Goal: Register for event/course

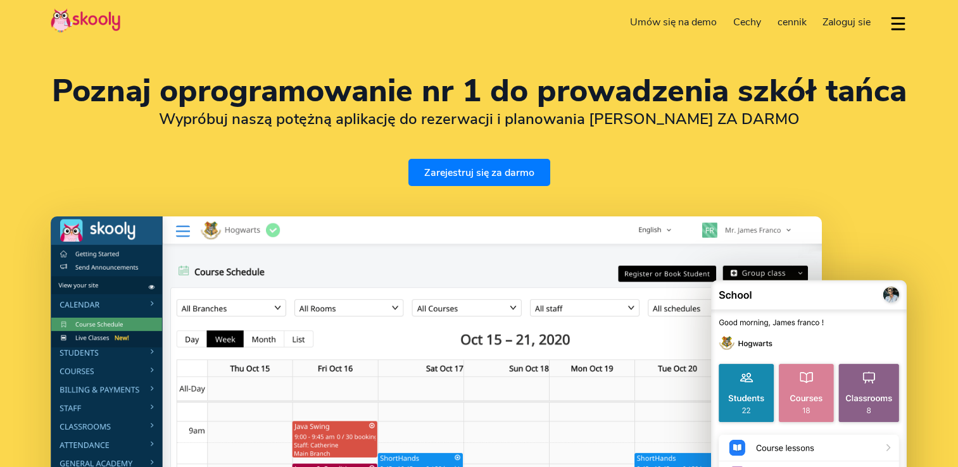
select select "pl"
select select "48"
select select "[GEOGRAPHIC_DATA]"
select select "Europe/[GEOGRAPHIC_DATA]"
click at [788, 25] on span "cennik" at bounding box center [792, 22] width 29 height 14
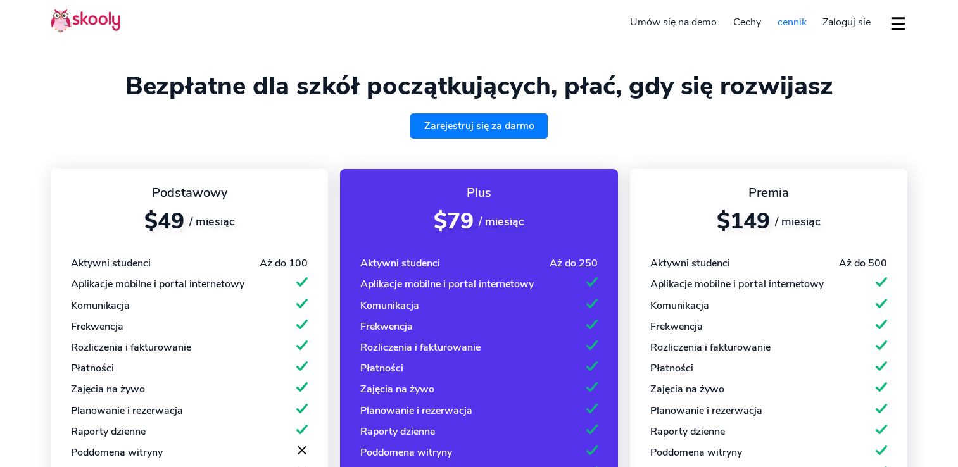
select select "pl"
select select "48"
select select "[GEOGRAPHIC_DATA]"
select select "Europe/[GEOGRAPHIC_DATA]"
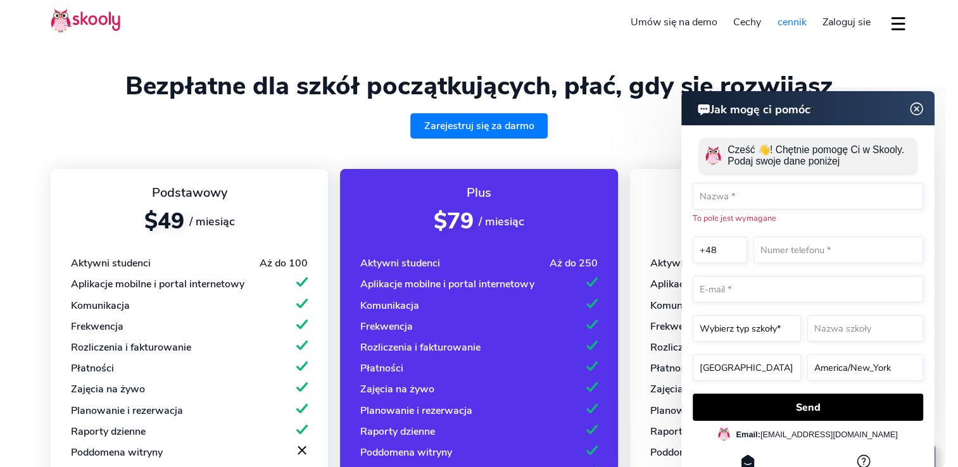
click at [913, 115] on img at bounding box center [917, 109] width 24 height 16
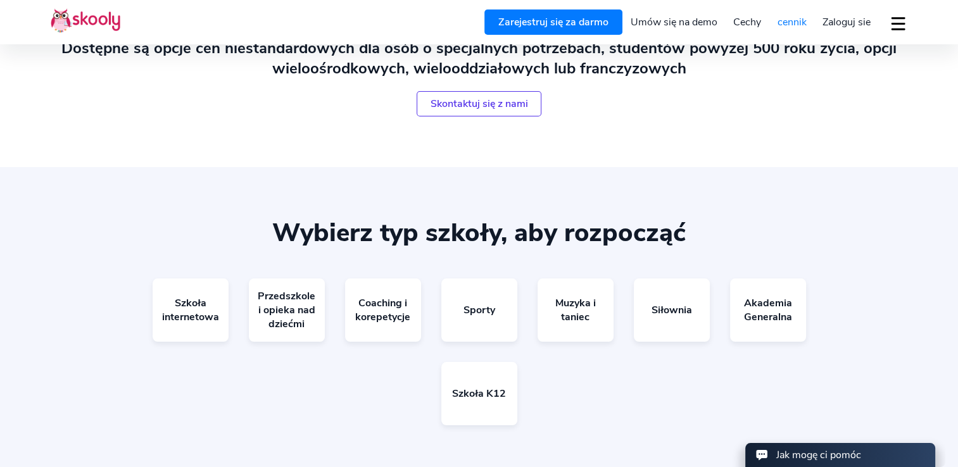
scroll to position [654, 0]
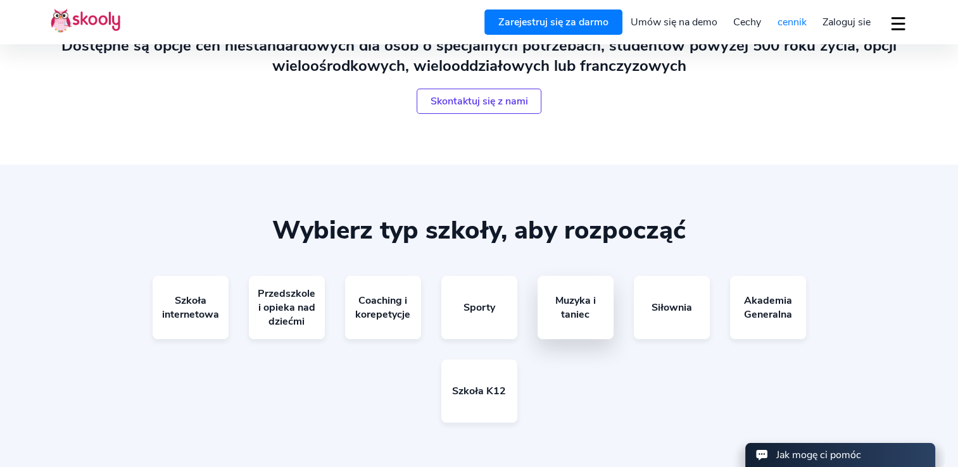
click at [573, 303] on link "Muzyka i taniec" at bounding box center [576, 307] width 76 height 63
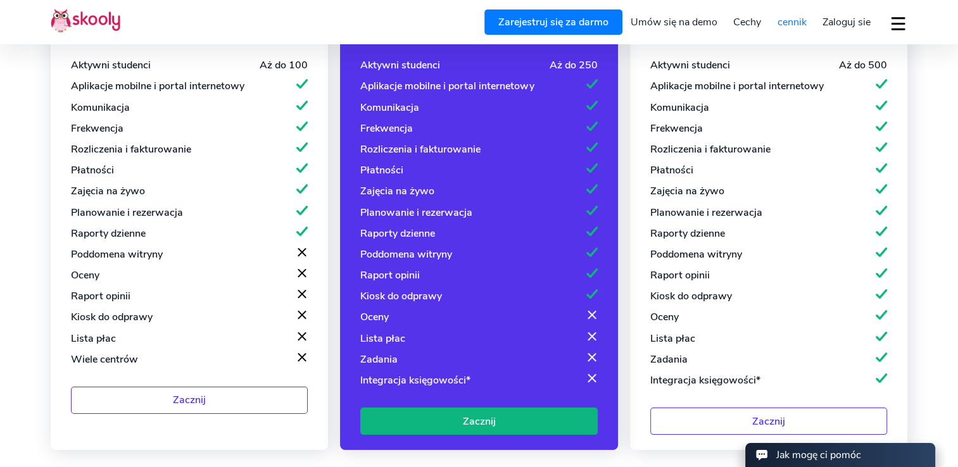
scroll to position [265, 0]
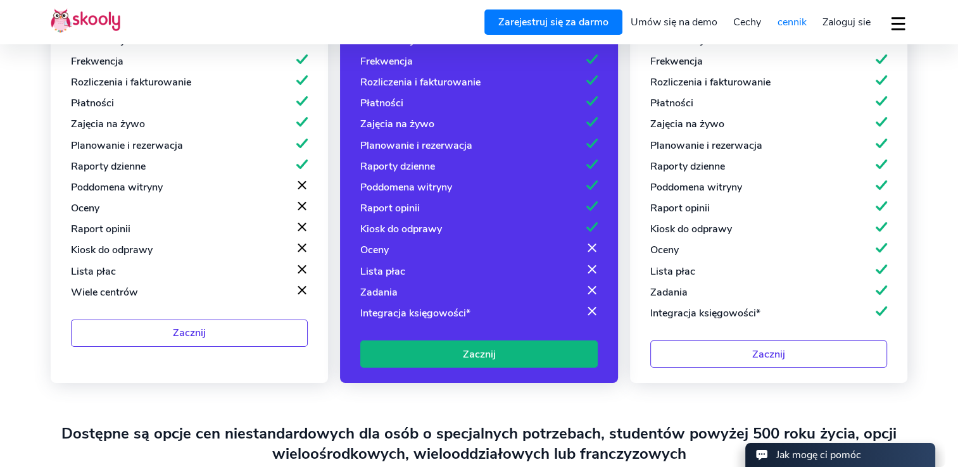
click at [238, 329] on link "Zacznij" at bounding box center [189, 333] width 237 height 27
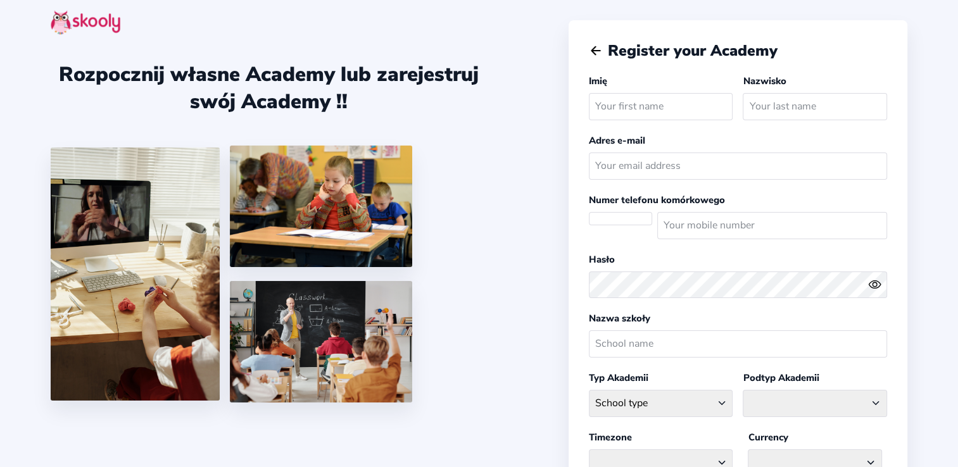
select select
select select "Europe/[GEOGRAPHIC_DATA]"
select select "PLN zł"
select select "PL"
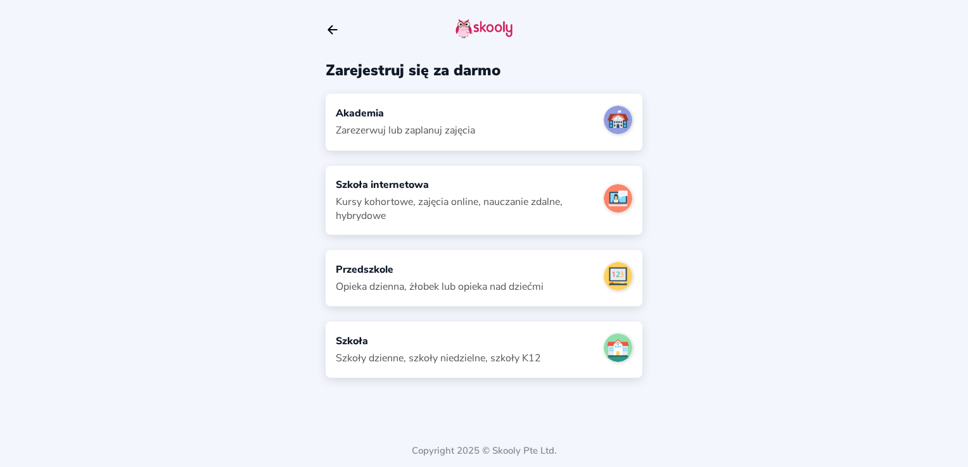
click at [497, 117] on div "Akademia Zarezerwuj lub zaplanuj zajęcia" at bounding box center [484, 122] width 317 height 56
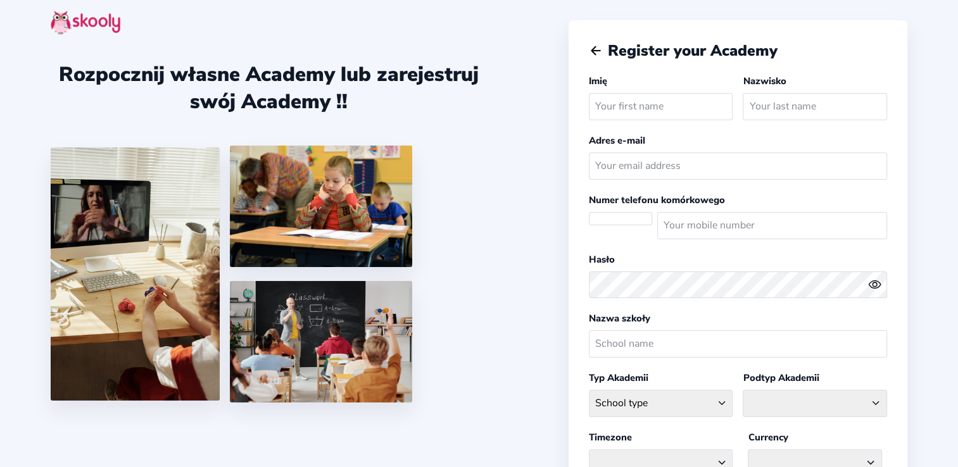
select select
select select "Europe/[GEOGRAPHIC_DATA]"
select select "PLN zł"
select select "PL"
